Goal: Task Accomplishment & Management: Complete application form

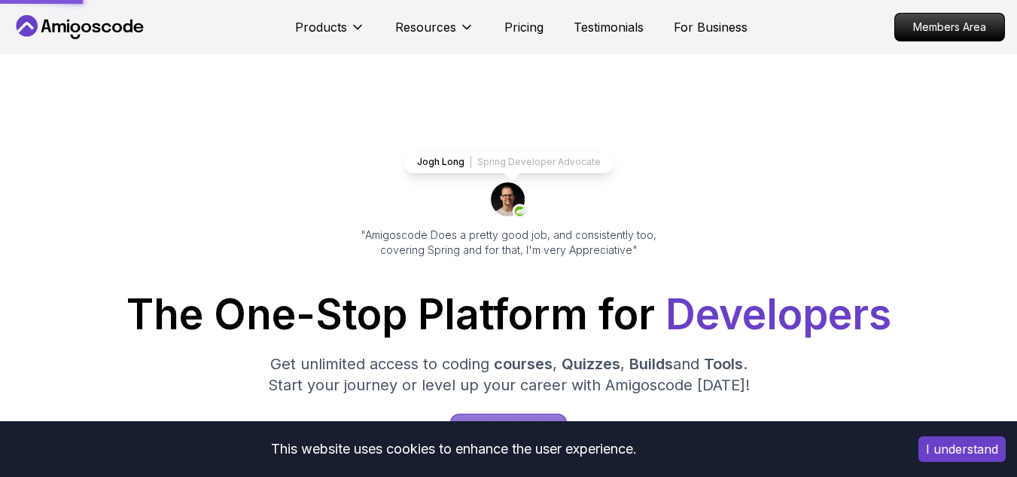
scroll to position [395, 0]
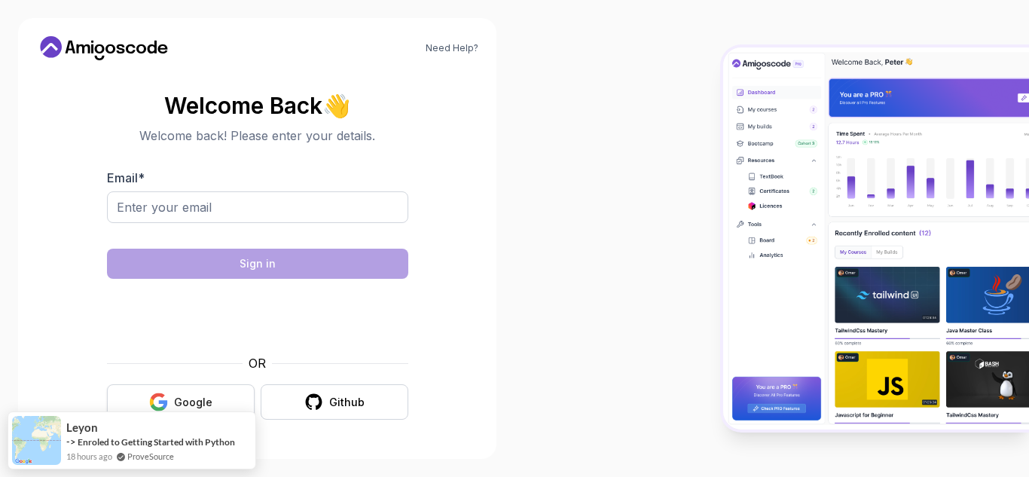
click at [221, 395] on button "Google" at bounding box center [181, 401] width 148 height 35
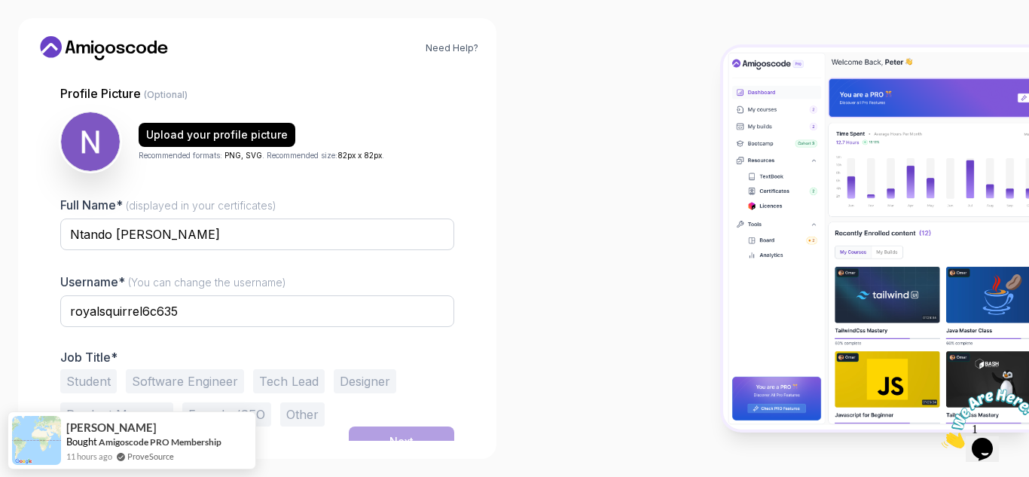
scroll to position [151, 0]
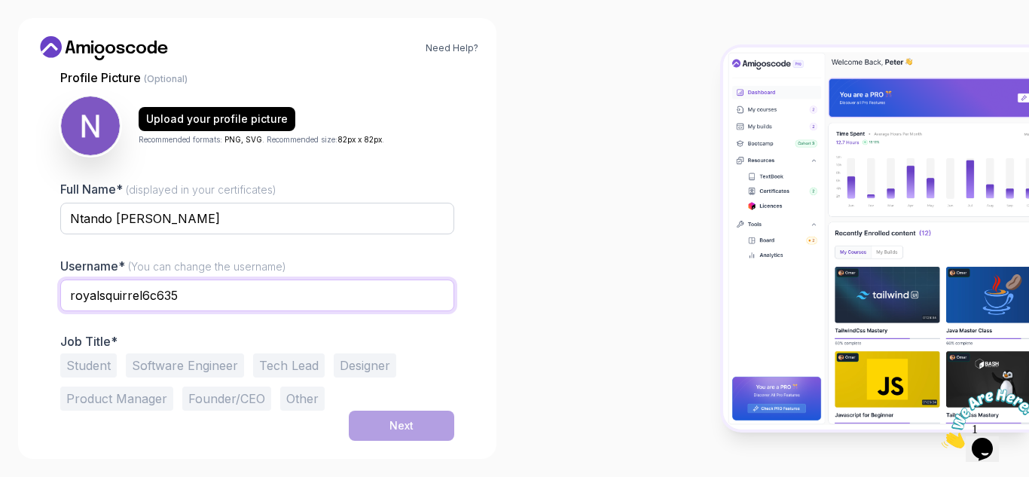
drag, startPoint x: 184, startPoint y: 292, endPoint x: 142, endPoint y: 299, distance: 43.5
click at [142, 299] on input "royalsquirrel6c635" at bounding box center [257, 295] width 394 height 32
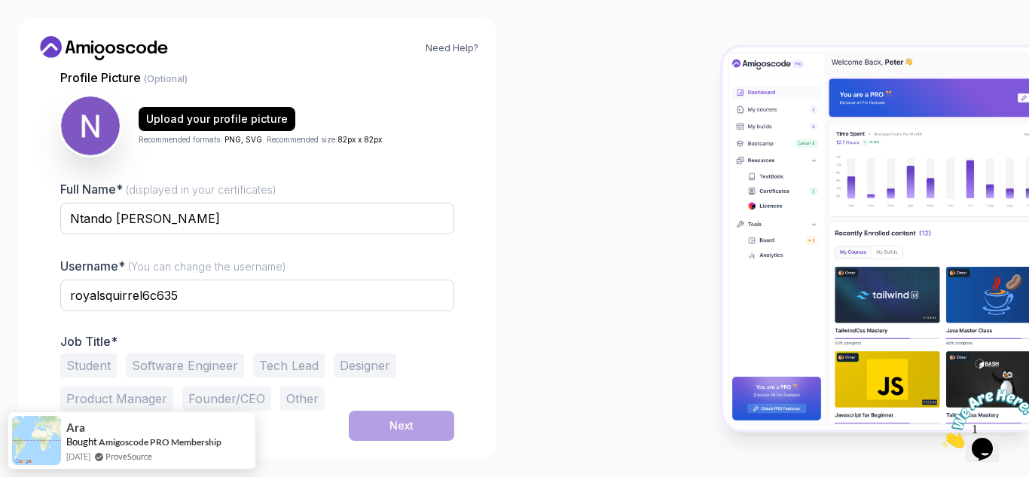
click at [99, 367] on button "Student" at bounding box center [88, 365] width 56 height 24
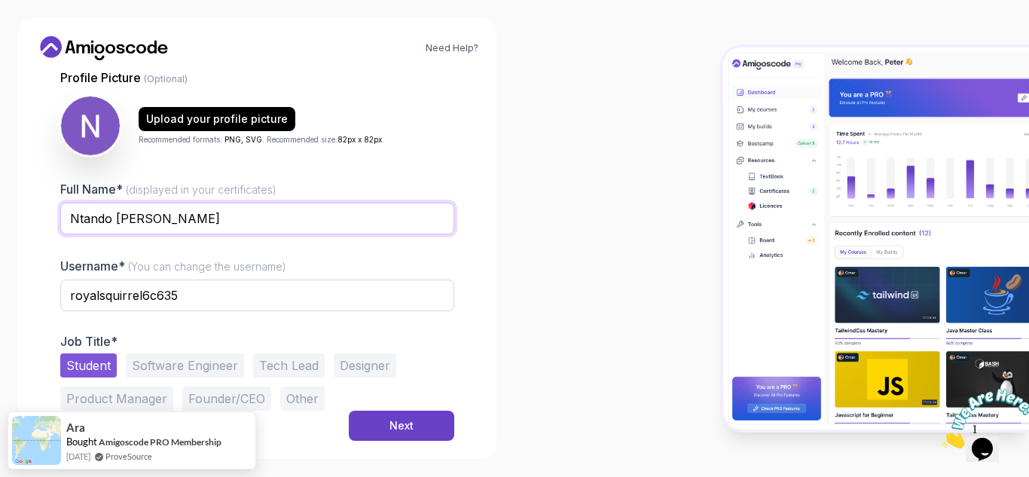
drag, startPoint x: 169, startPoint y: 221, endPoint x: 116, endPoint y: 224, distance: 52.8
click at [116, 224] on input "Ntando [PERSON_NAME]" at bounding box center [257, 219] width 394 height 32
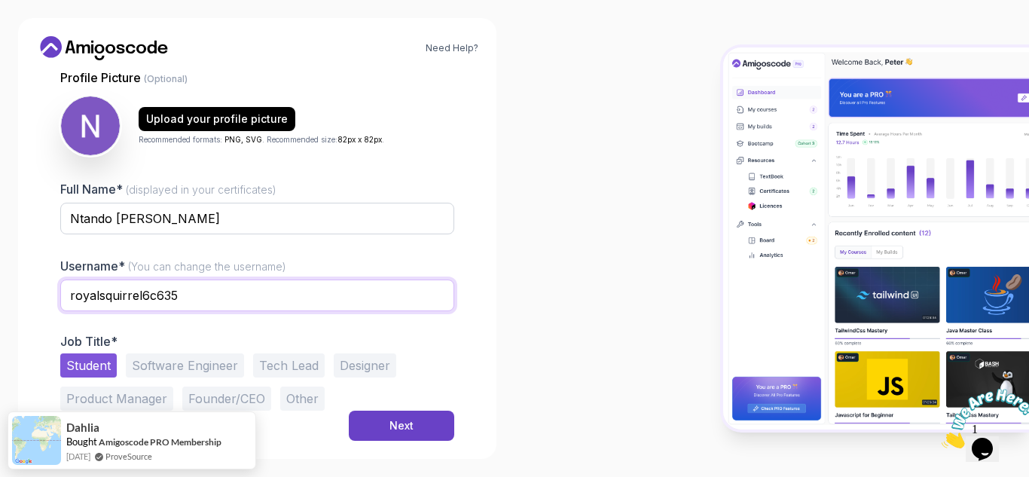
drag, startPoint x: 178, startPoint y: 291, endPoint x: 55, endPoint y: 297, distance: 123.6
click at [55, 297] on div "1 Set Up Your Profile 1 Set Up Your Profile 2 Let's Get to Know You Set Up Your…" at bounding box center [257, 256] width 442 height 368
paste input "Mhlengi"
type input "Mhlengii"
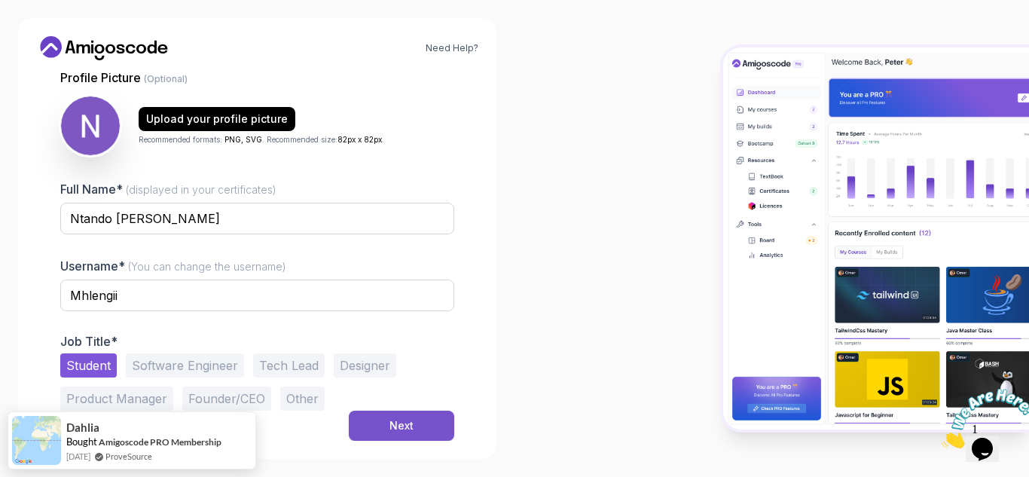
click at [402, 426] on div "Next" at bounding box center [401, 425] width 24 height 15
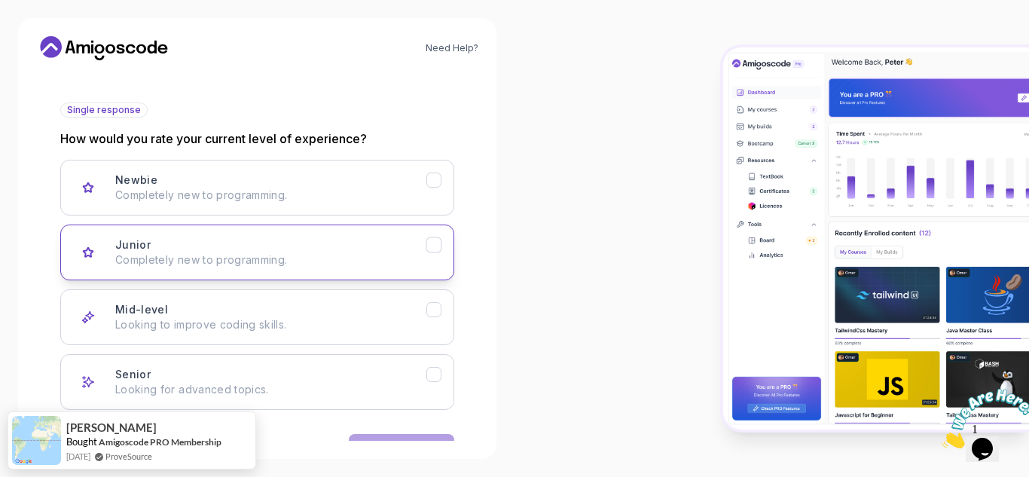
click at [205, 251] on div "Junior Completely new to programming." at bounding box center [270, 252] width 311 height 30
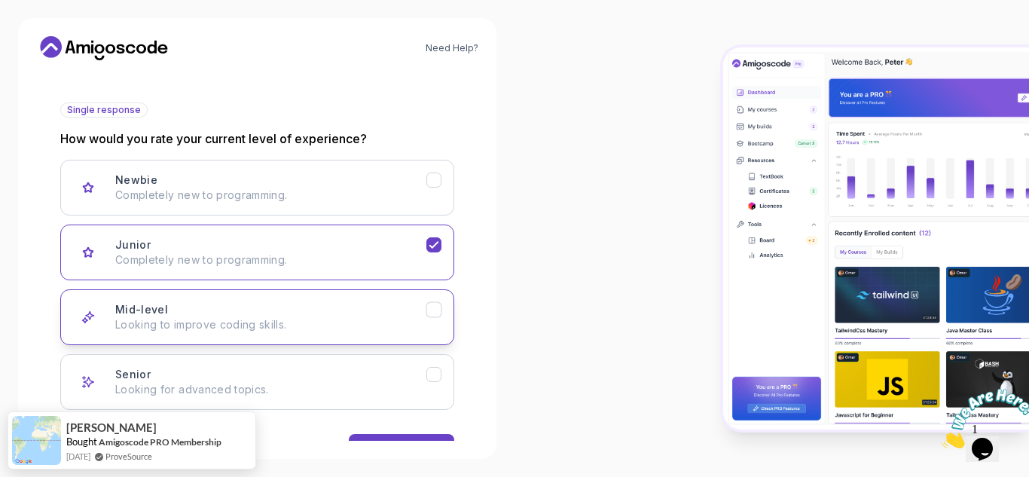
click at [302, 309] on div "Mid-level Looking to improve coding skills." at bounding box center [270, 317] width 311 height 30
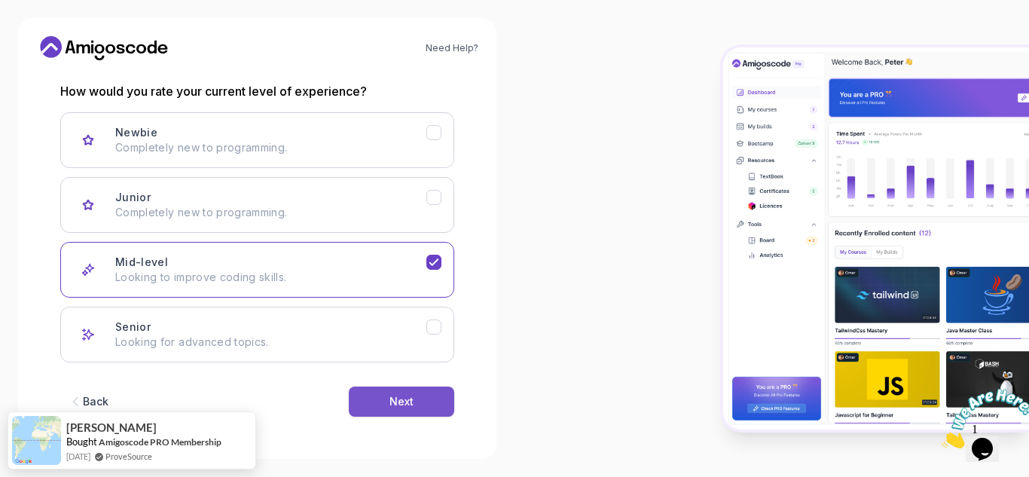
click at [409, 398] on div "Next" at bounding box center [401, 401] width 24 height 15
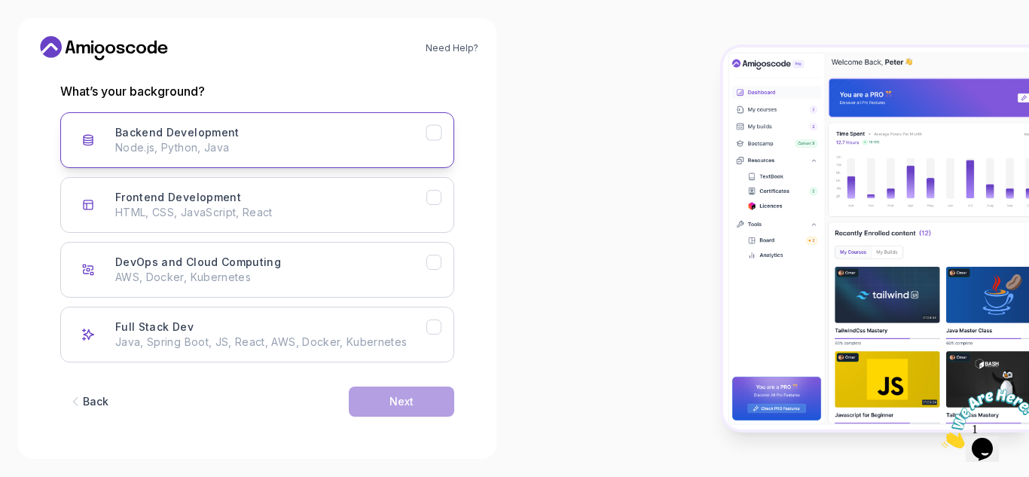
click at [181, 147] on p "Node.js, Python, Java" at bounding box center [270, 147] width 311 height 15
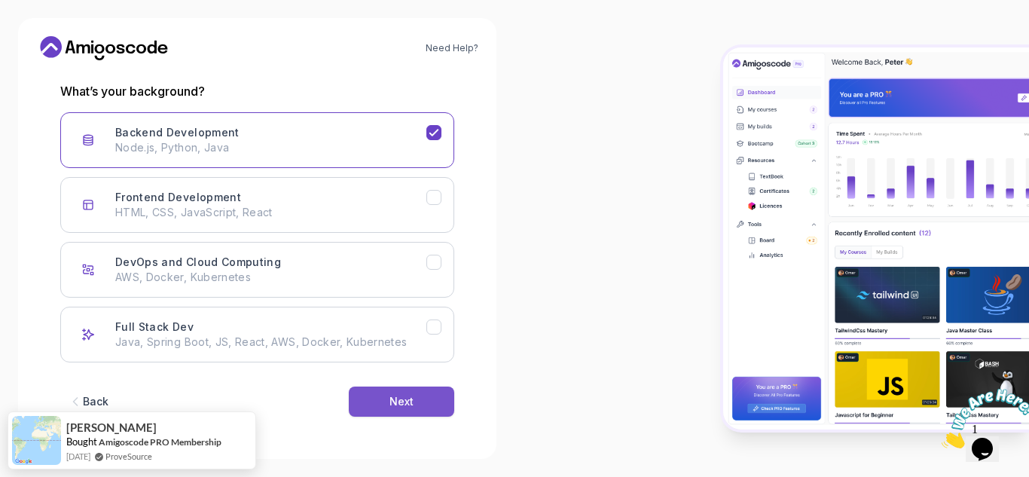
click at [386, 398] on button "Next" at bounding box center [401, 401] width 105 height 30
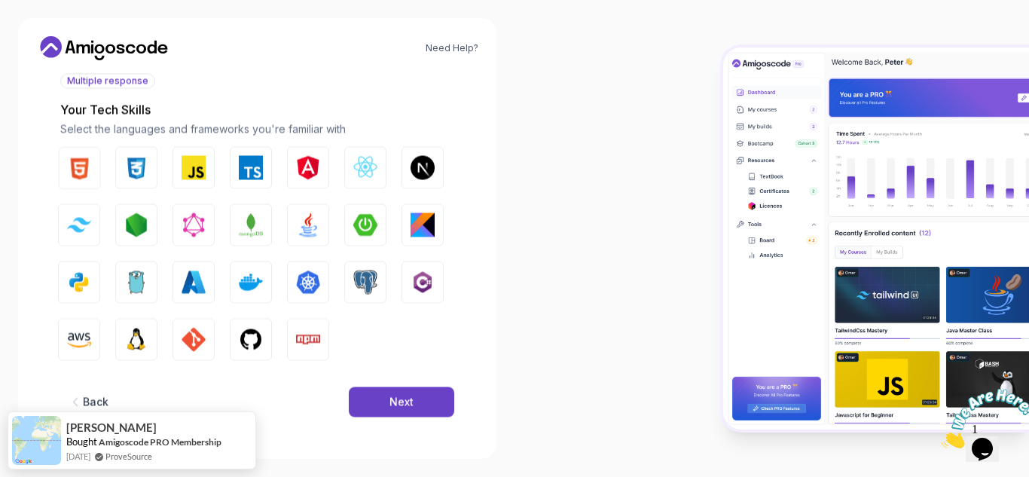
scroll to position [181, 0]
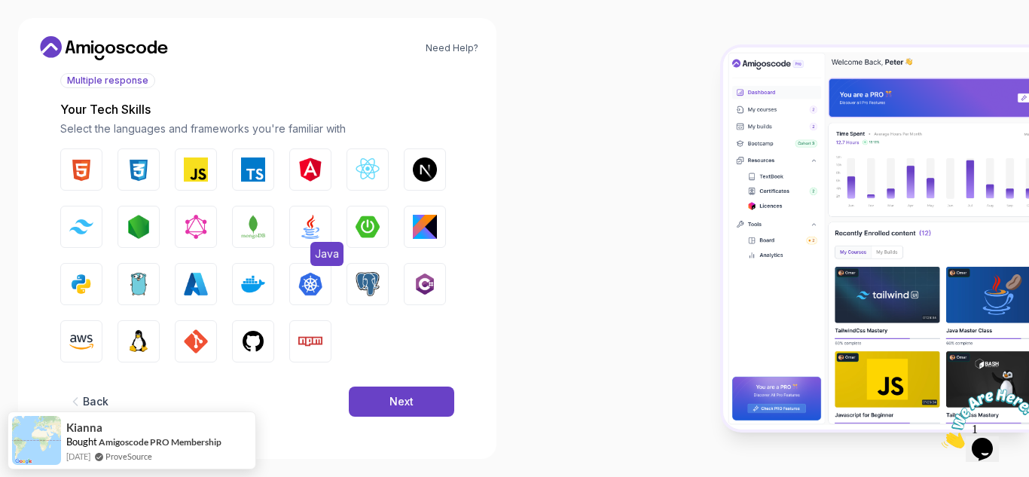
click at [320, 232] on img "button" at bounding box center [310, 227] width 24 height 24
click at [369, 227] on img "button" at bounding box center [367, 227] width 24 height 24
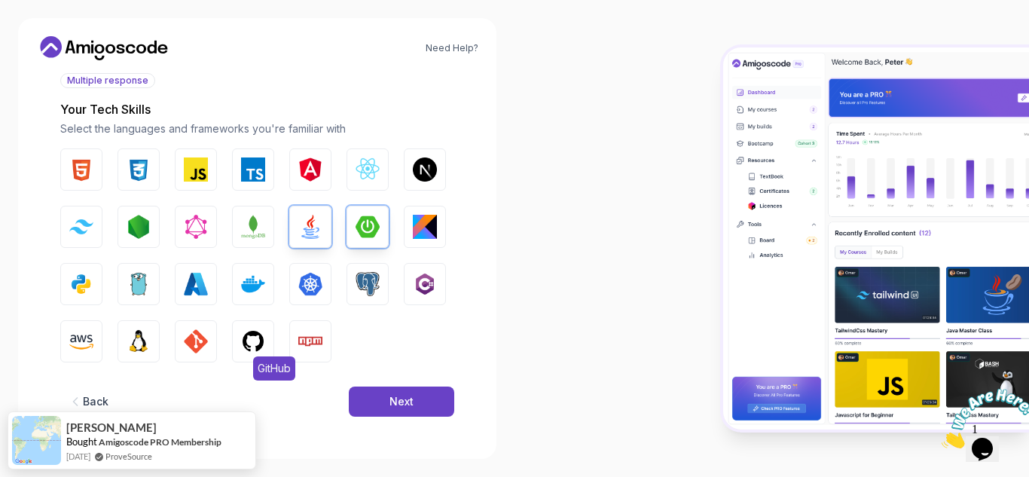
click at [266, 343] on button "GitHub" at bounding box center [253, 341] width 42 height 42
click at [398, 407] on div "Next" at bounding box center [401, 401] width 24 height 15
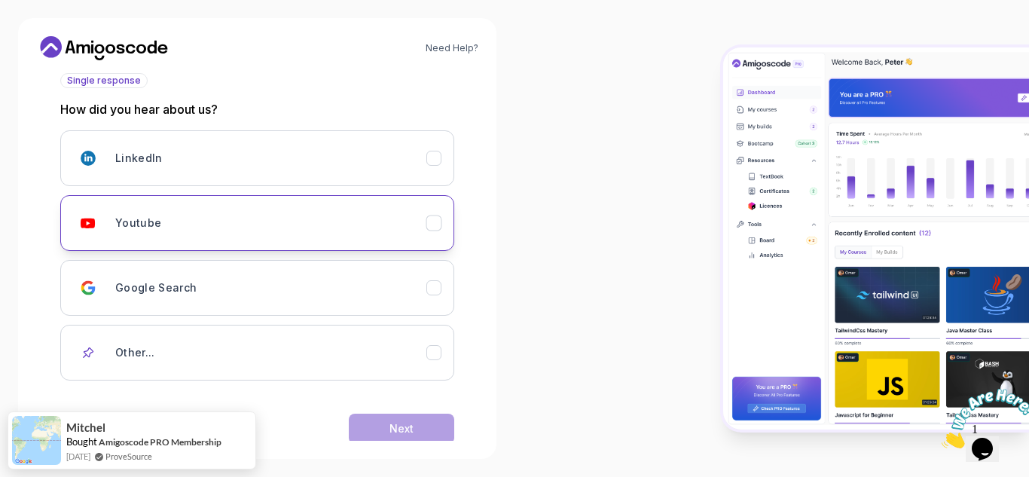
click at [208, 233] on div "Youtube" at bounding box center [270, 223] width 311 height 30
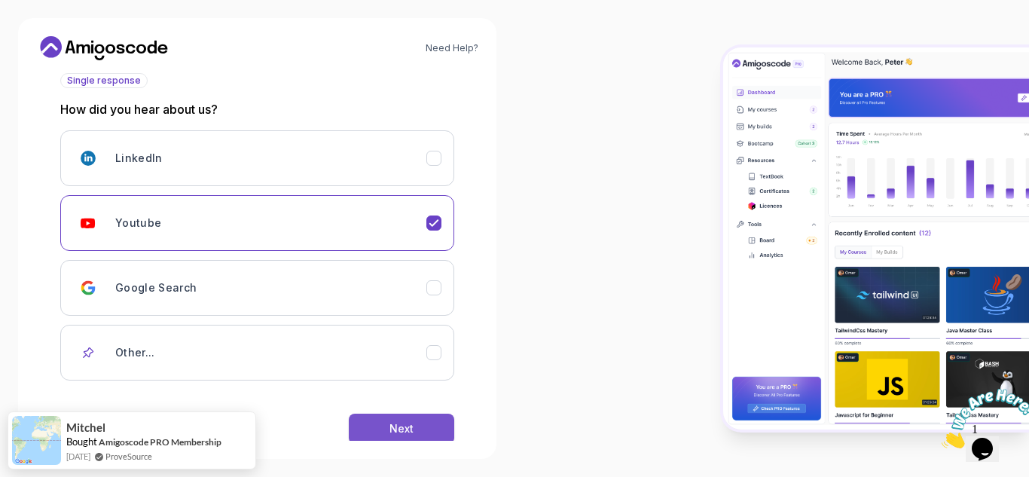
click at [388, 420] on button "Next" at bounding box center [401, 428] width 105 height 30
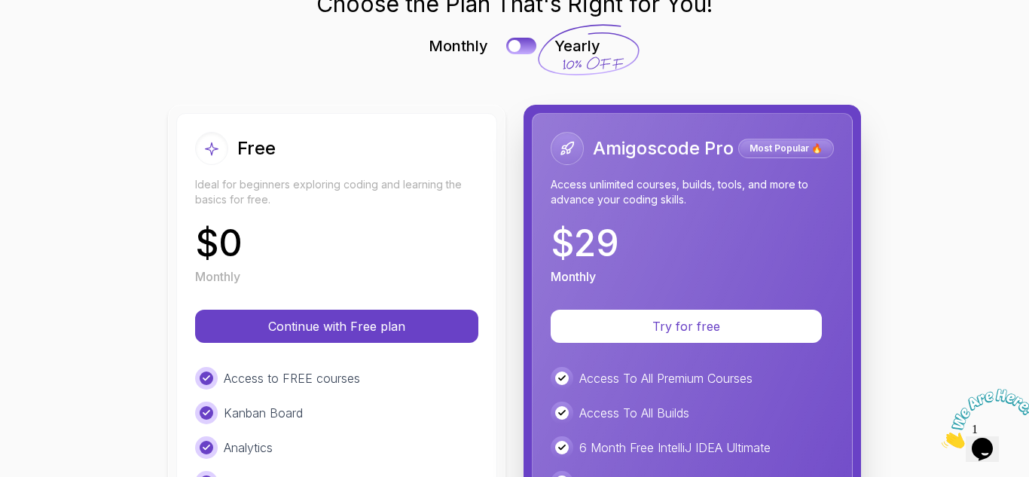
scroll to position [84, 0]
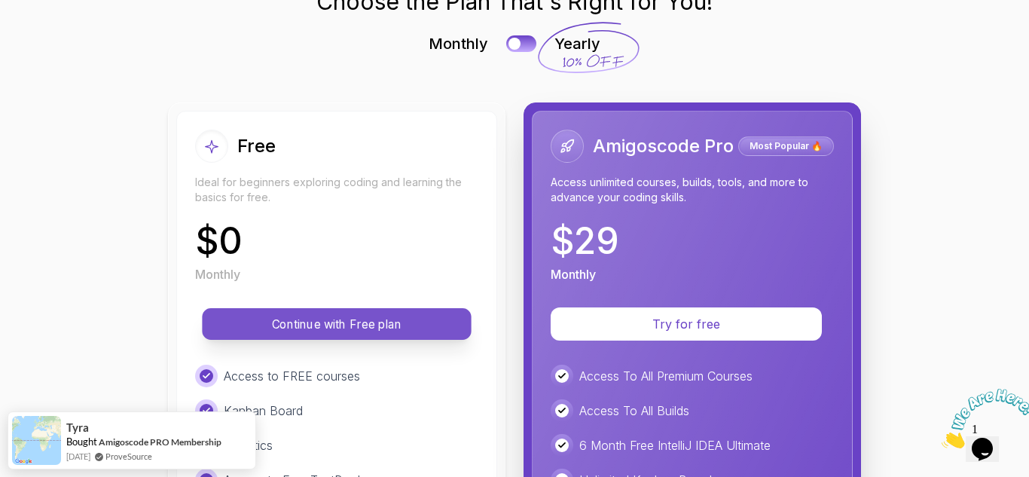
click at [348, 327] on p "Continue with Free plan" at bounding box center [336, 324] width 235 height 17
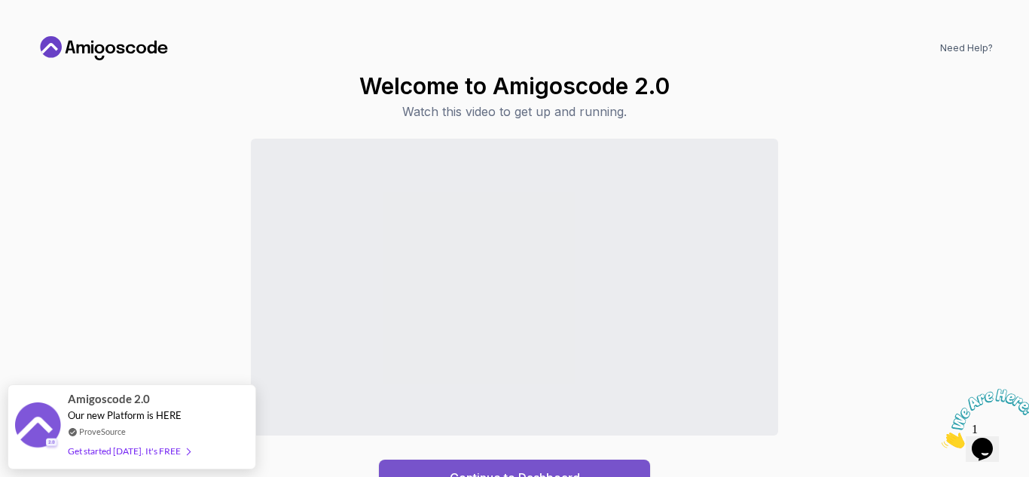
click at [547, 465] on button "Continue to Dashboard" at bounding box center [514, 477] width 271 height 36
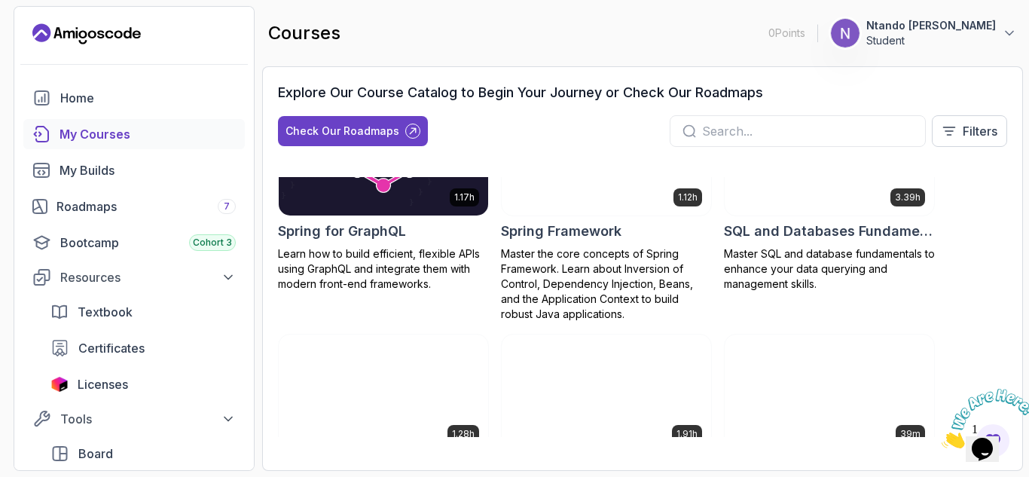
scroll to position [2968, 0]
